Goal: Information Seeking & Learning: Check status

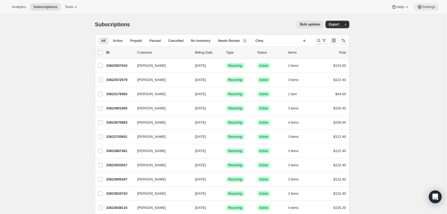
click at [427, 9] on span "Settings" at bounding box center [429, 7] width 13 height 4
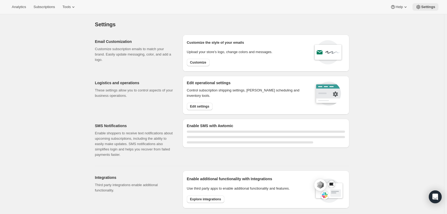
select select "17:00"
select select "09:00"
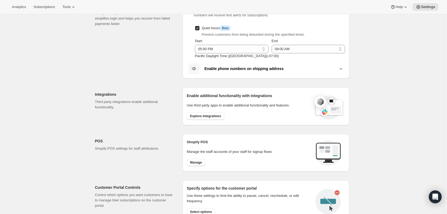
scroll to position [85, 0]
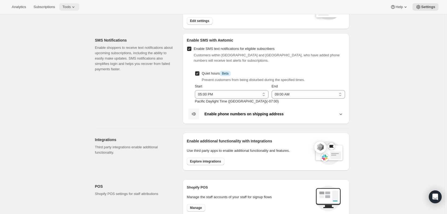
click at [74, 7] on icon at bounding box center [73, 6] width 5 height 5
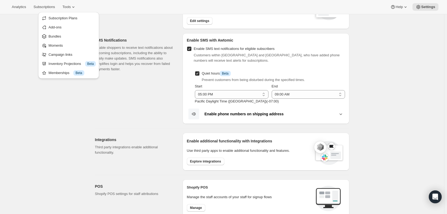
click at [405, 56] on div "Settings. This page is ready Settings Email Customization Customize subscriptio…" at bounding box center [222, 152] width 445 height 447
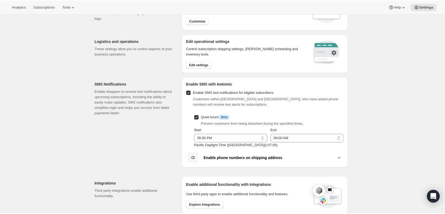
scroll to position [54, 0]
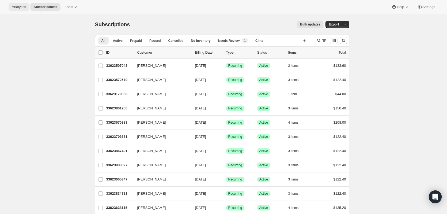
click at [18, 6] on span "Analytics" at bounding box center [19, 7] width 14 height 4
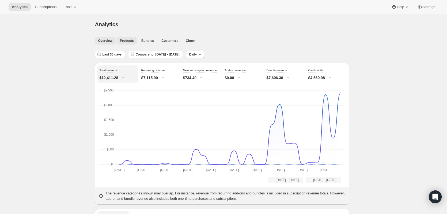
click at [130, 40] on span "Products" at bounding box center [127, 41] width 14 height 4
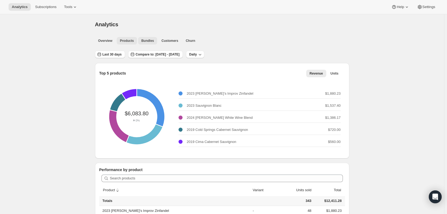
click at [142, 43] on button "Bundles" at bounding box center [147, 41] width 19 height 8
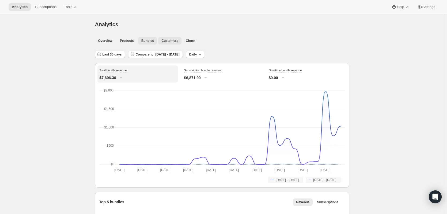
click at [171, 43] on button "Customers" at bounding box center [169, 41] width 23 height 8
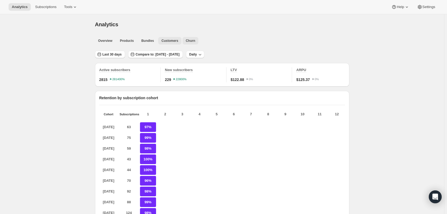
click at [189, 41] on span "Churn" at bounding box center [190, 41] width 9 height 4
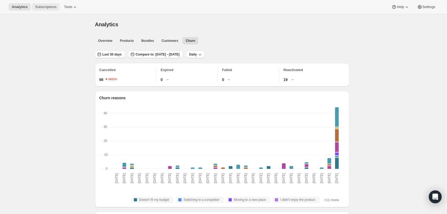
click at [43, 7] on span "Subscriptions" at bounding box center [45, 7] width 21 height 4
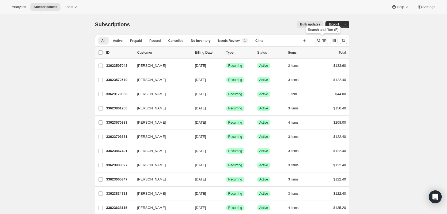
click at [324, 42] on icon "Search and filter results" at bounding box center [324, 40] width 5 height 5
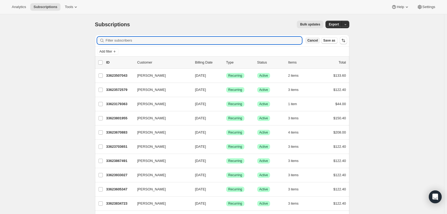
click at [318, 40] on span "Cancel" at bounding box center [313, 40] width 10 height 4
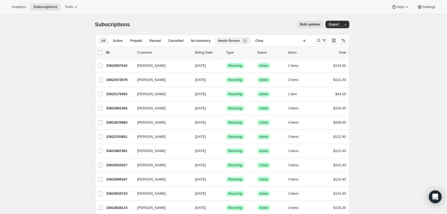
click at [237, 41] on div "Needs Review New 1" at bounding box center [233, 40] width 30 height 5
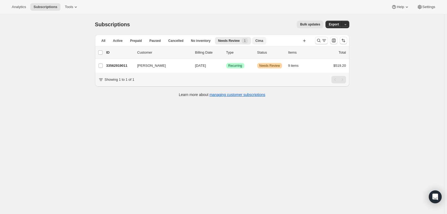
click at [257, 40] on span "Cima" at bounding box center [260, 41] width 8 height 4
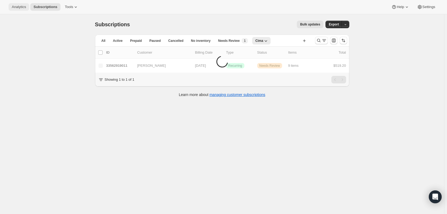
click at [15, 8] on span "Analytics" at bounding box center [19, 7] width 14 height 4
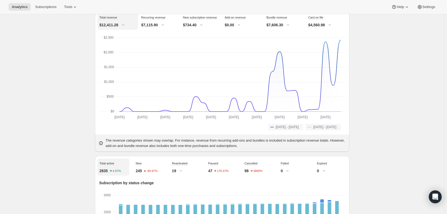
scroll to position [36, 0]
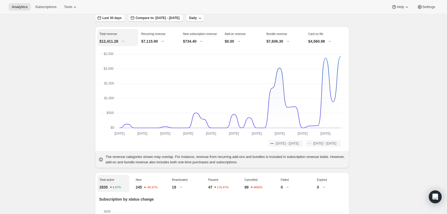
drag, startPoint x: 447, startPoint y: 45, endPoint x: 448, endPoint y: 56, distance: 11.1
click at [447, 56] on html "Analytics Subscriptions Tools Help Settings Skip to content Analytics. This pag…" at bounding box center [223, 71] width 447 height 214
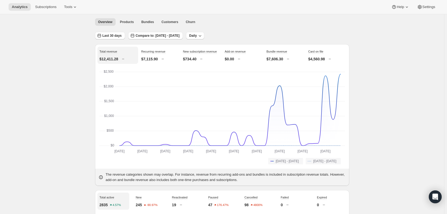
scroll to position [10, 0]
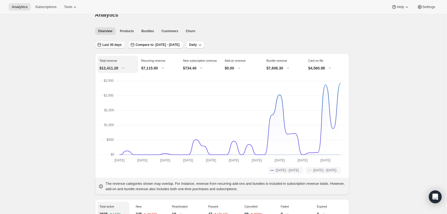
click at [102, 45] on icon "button" at bounding box center [99, 44] width 5 height 5
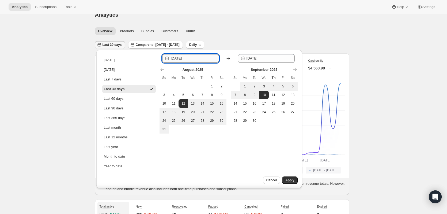
click at [212, 60] on input "[DATE]" at bounding box center [195, 58] width 48 height 9
click at [257, 92] on button "9" at bounding box center [255, 95] width 10 height 9
type input "[DATE]"
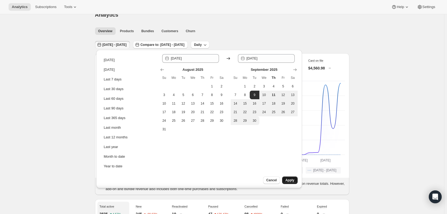
click at [291, 179] on span "Apply" at bounding box center [290, 180] width 9 height 4
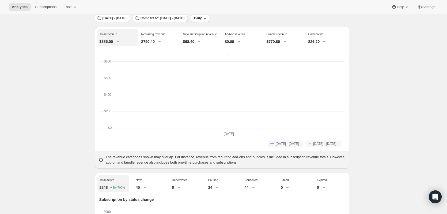
scroll to position [0, 0]
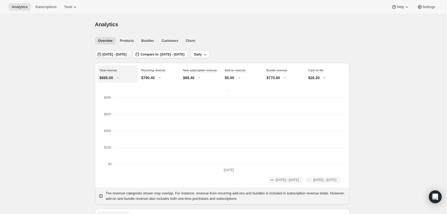
click at [127, 55] on span "[DATE] - [DATE]" at bounding box center [115, 54] width 24 height 4
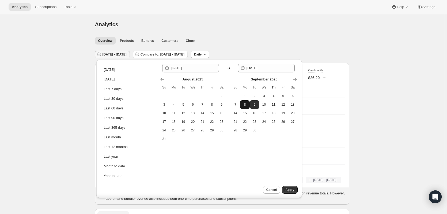
click at [245, 105] on span "8" at bounding box center [244, 104] width 5 height 4
type input "[DATE]"
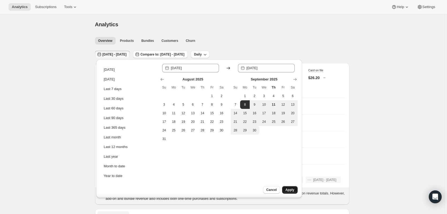
click at [292, 191] on span "Apply" at bounding box center [290, 190] width 9 height 4
